Goal: Task Accomplishment & Management: Manage account settings

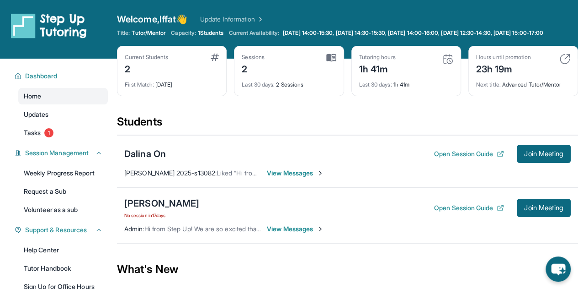
click at [256, 123] on div "Students" at bounding box center [347, 124] width 461 height 20
click at [423, 85] on div "Last 30 days : 1h 41m" at bounding box center [406, 81] width 94 height 13
click at [401, 88] on div "Last 30 days : 1h 41m" at bounding box center [406, 81] width 94 height 13
click at [380, 61] on div "Tutoring hours" at bounding box center [377, 56] width 37 height 7
click at [446, 64] on img at bounding box center [448, 58] width 11 height 11
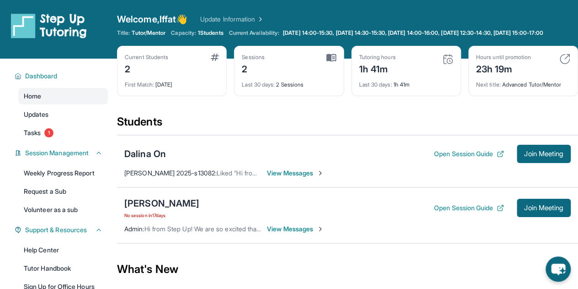
click at [386, 75] on div "1h 41m" at bounding box center [377, 68] width 37 height 15
click at [28, 137] on span "Tasks" at bounding box center [32, 132] width 17 height 9
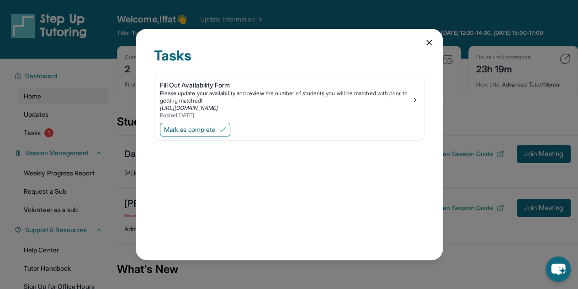
scroll to position [0, 0]
click at [208, 130] on span "Mark as complete" at bounding box center [189, 129] width 51 height 9
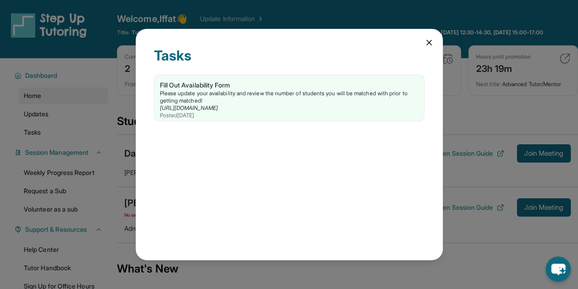
click at [208, 130] on div "Tasks Fill Out Availability Form Please update your availability and review the…" at bounding box center [289, 144] width 307 height 231
click at [431, 39] on icon at bounding box center [429, 42] width 9 height 9
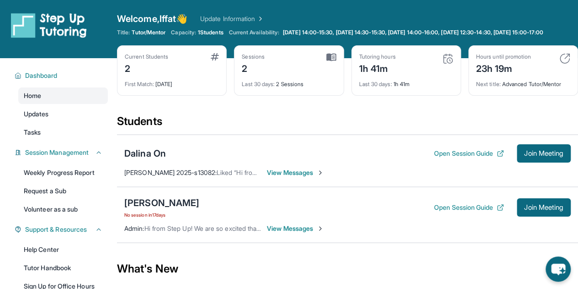
click at [450, 64] on img at bounding box center [448, 58] width 11 height 11
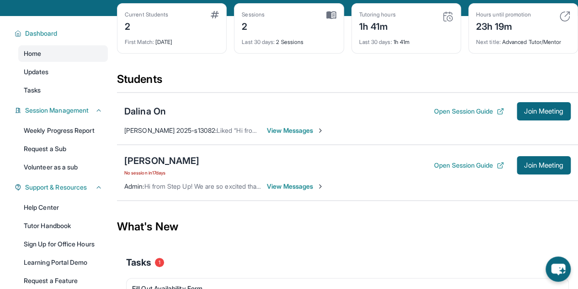
scroll to position [130, 0]
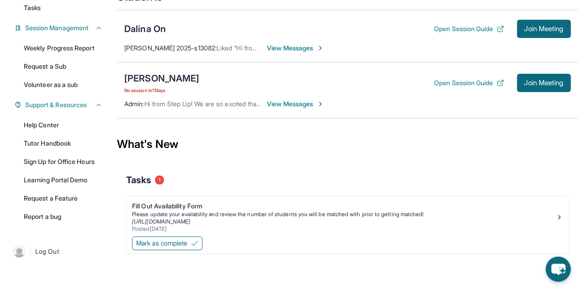
click at [164, 240] on span "Mark as complete" at bounding box center [161, 242] width 51 height 9
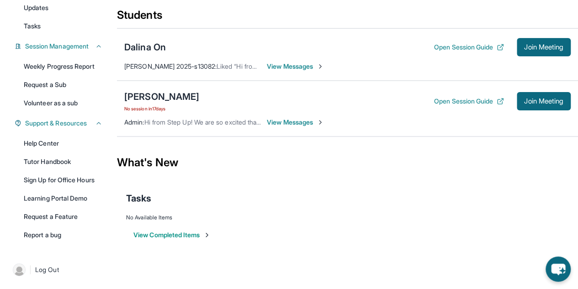
scroll to position [0, 0]
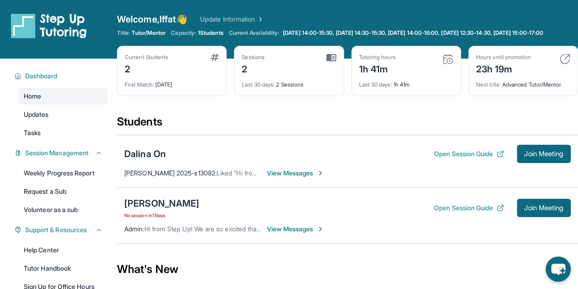
click at [318, 177] on span "View Messages" at bounding box center [295, 172] width 57 height 9
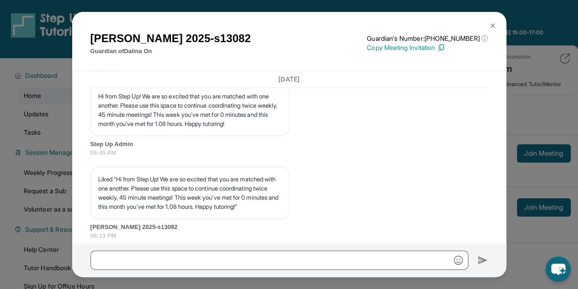
scroll to position [3954, 0]
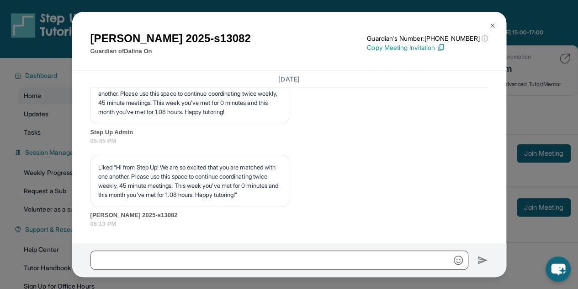
click at [496, 26] on img at bounding box center [492, 25] width 7 height 7
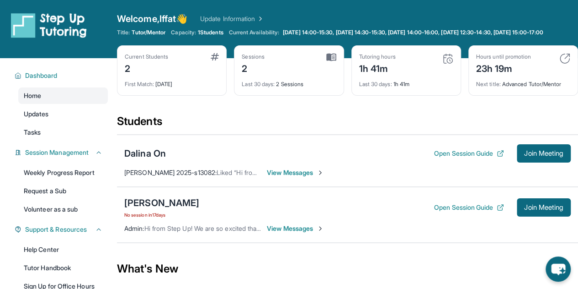
click at [479, 157] on button "Open Session Guide" at bounding box center [469, 153] width 70 height 9
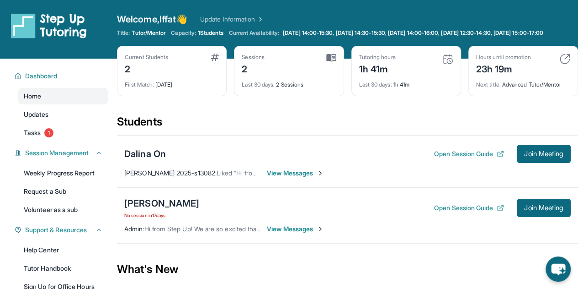
click at [450, 64] on img at bounding box center [448, 58] width 11 height 11
click at [565, 64] on img at bounding box center [565, 58] width 11 height 11
click at [524, 88] on div "Next title : Advanced Tutor/Mentor" at bounding box center [523, 81] width 94 height 13
